Goal: Submit feedback/report problem

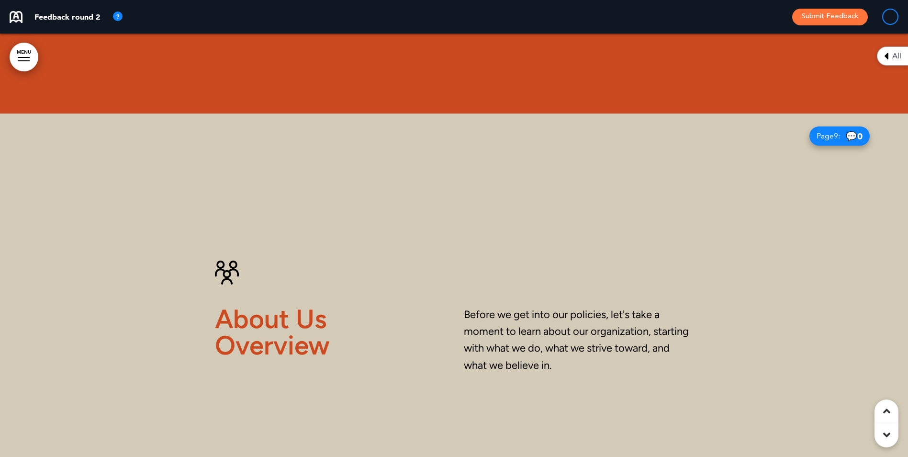
scroll to position [3590, 0]
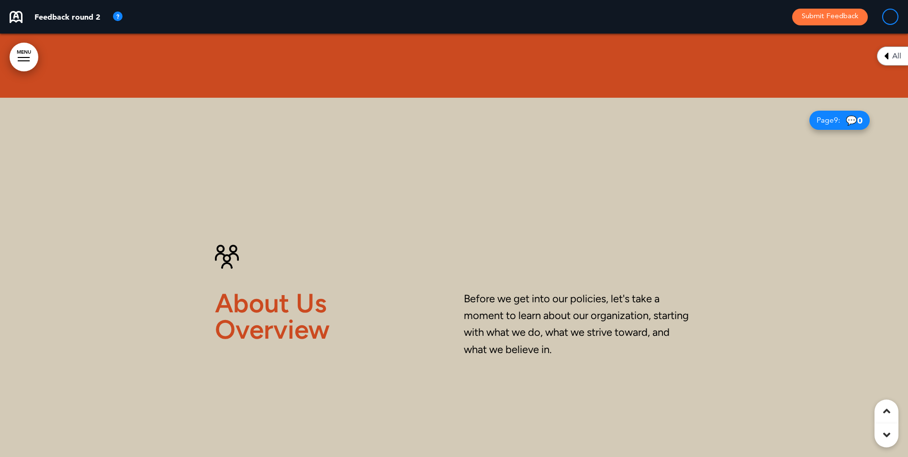
click at [886, 431] on icon at bounding box center [886, 434] width 7 height 11
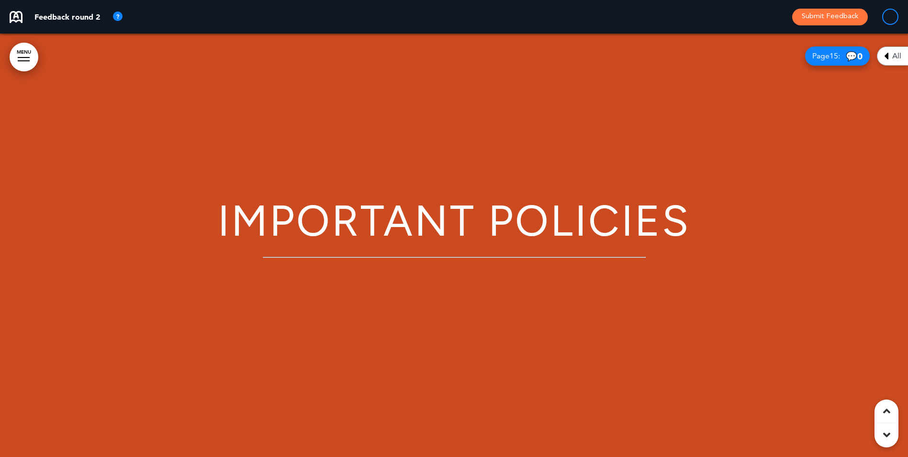
click at [886, 431] on icon at bounding box center [886, 434] width 7 height 11
click at [888, 436] on icon at bounding box center [886, 434] width 7 height 11
click at [886, 432] on icon at bounding box center [886, 434] width 7 height 11
click at [885, 407] on icon at bounding box center [886, 410] width 7 height 11
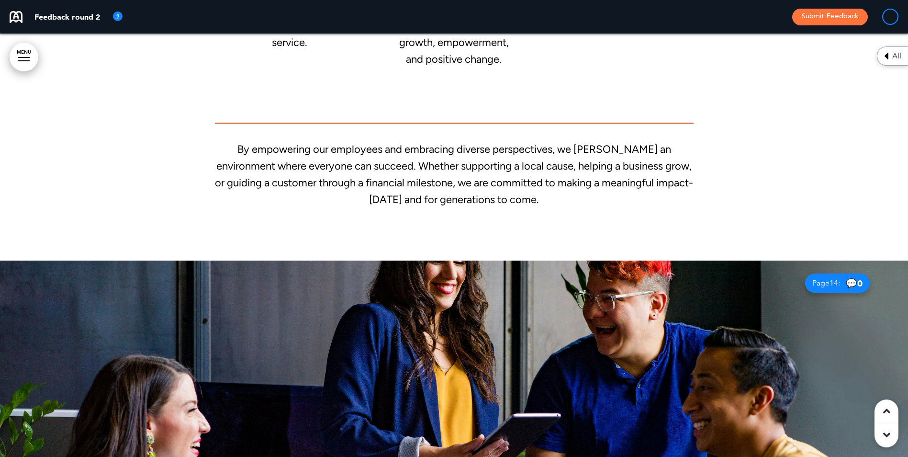
scroll to position [3231, 0]
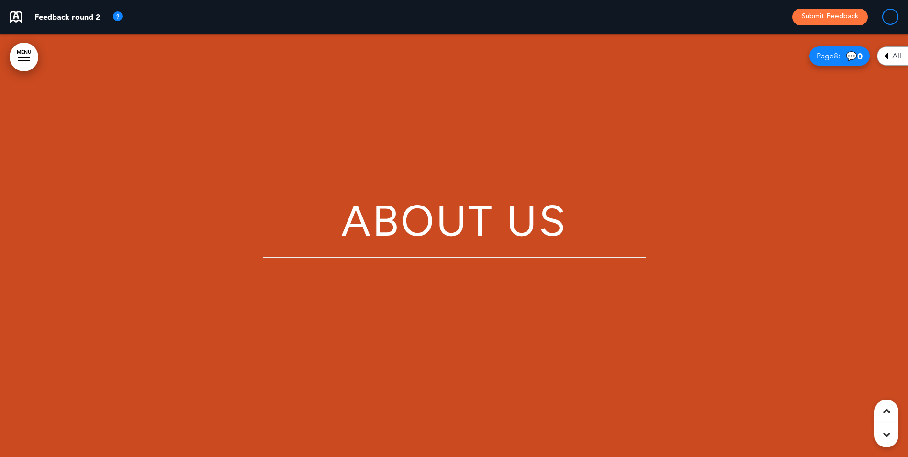
click at [889, 436] on icon at bounding box center [886, 434] width 7 height 11
click at [887, 433] on icon at bounding box center [886, 434] width 7 height 11
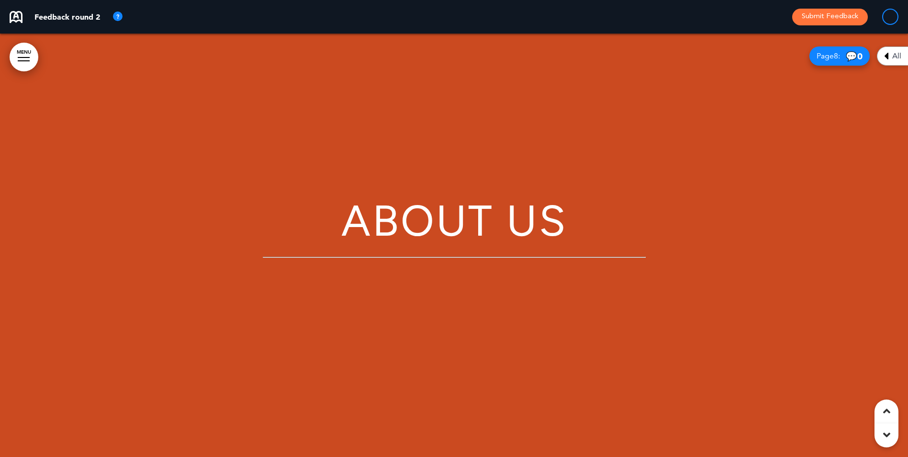
click at [887, 433] on icon at bounding box center [886, 434] width 7 height 11
click at [881, 437] on div at bounding box center [886, 435] width 24 height 24
click at [886, 410] on icon at bounding box center [886, 410] width 7 height 11
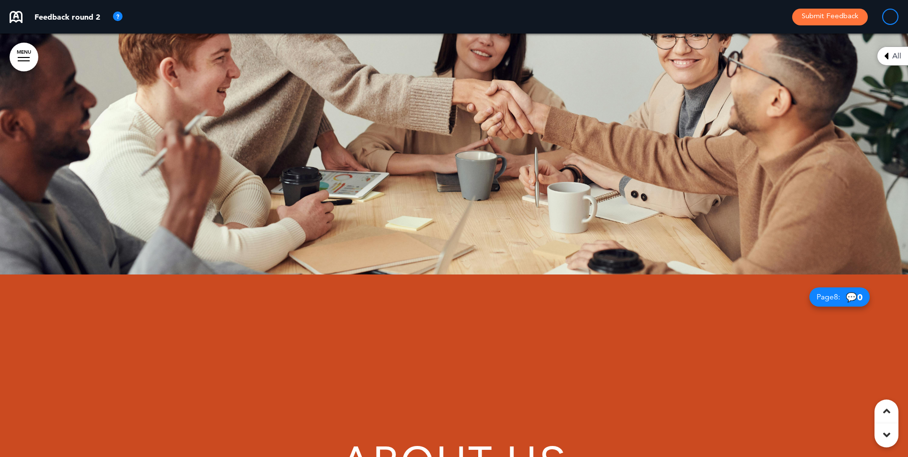
scroll to position [423, 0]
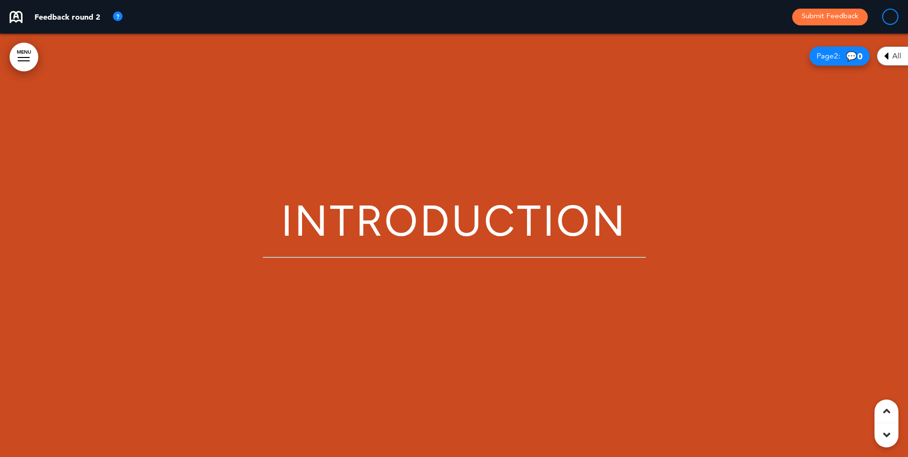
click at [888, 435] on icon at bounding box center [886, 434] width 7 height 11
click at [885, 432] on icon at bounding box center [886, 434] width 7 height 11
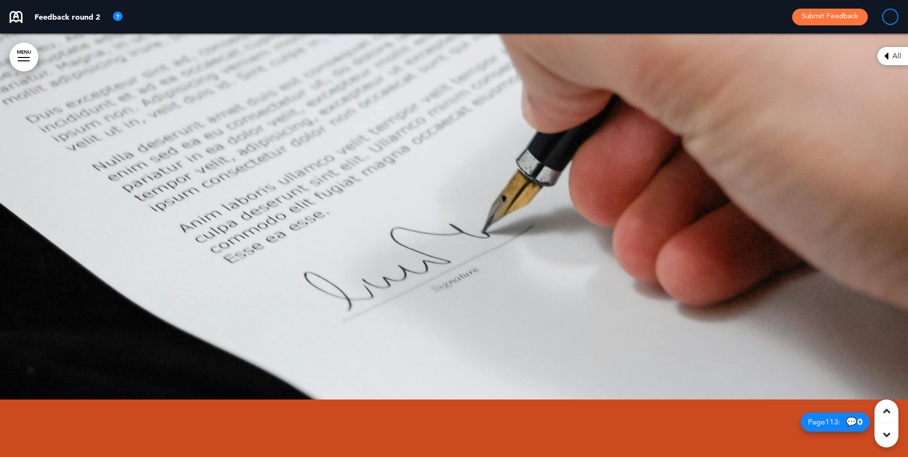
scroll to position [52020, 0]
